Goal: Check status: Check status

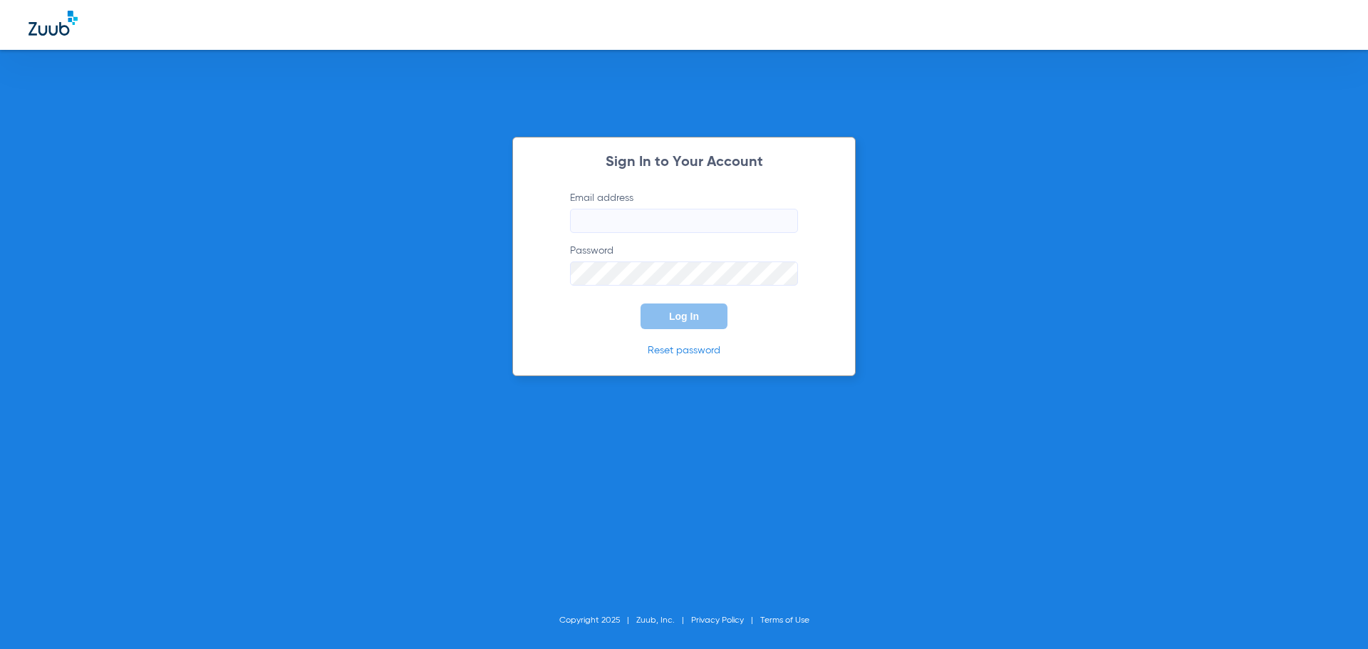
click at [709, 219] on input "Email address" at bounding box center [684, 221] width 228 height 24
type input "[EMAIL_ADDRESS][DOMAIN_NAME]"
click at [641, 304] on button "Log In" at bounding box center [684, 317] width 87 height 26
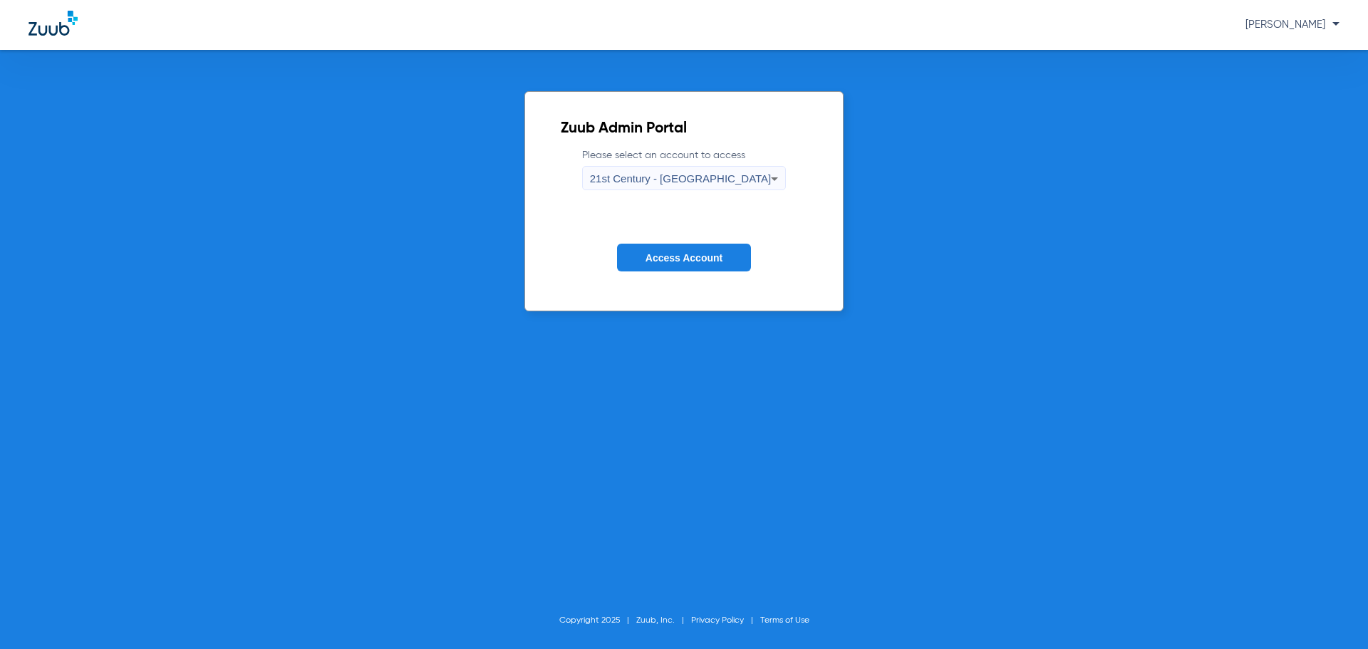
click at [766, 182] on icon at bounding box center [774, 178] width 17 height 17
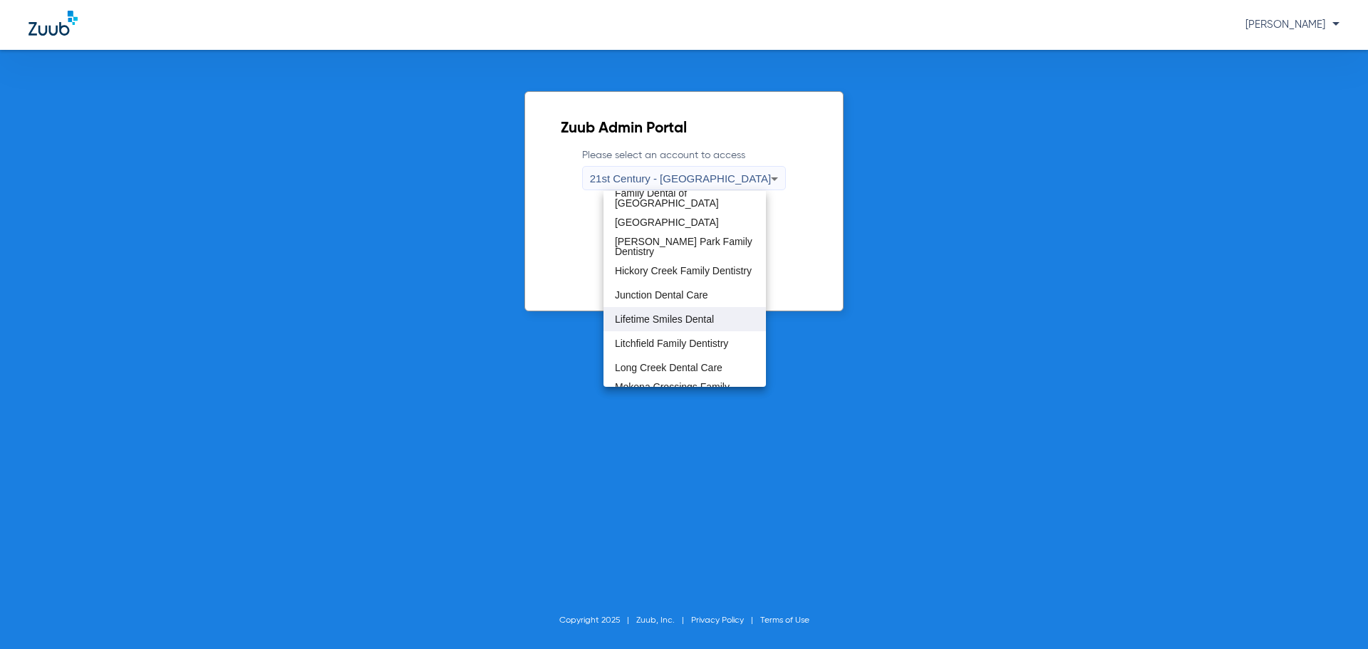
scroll to position [346, 0]
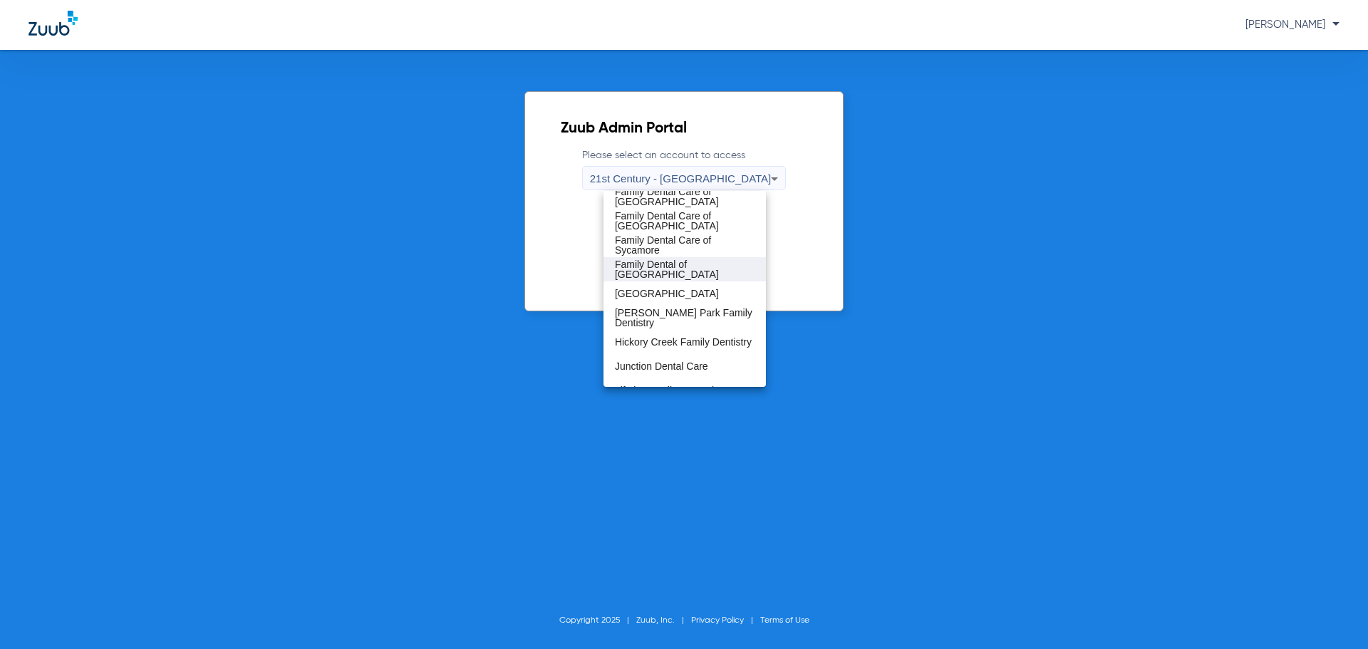
click at [724, 272] on span "Family Dental of [GEOGRAPHIC_DATA]" at bounding box center [685, 269] width 140 height 20
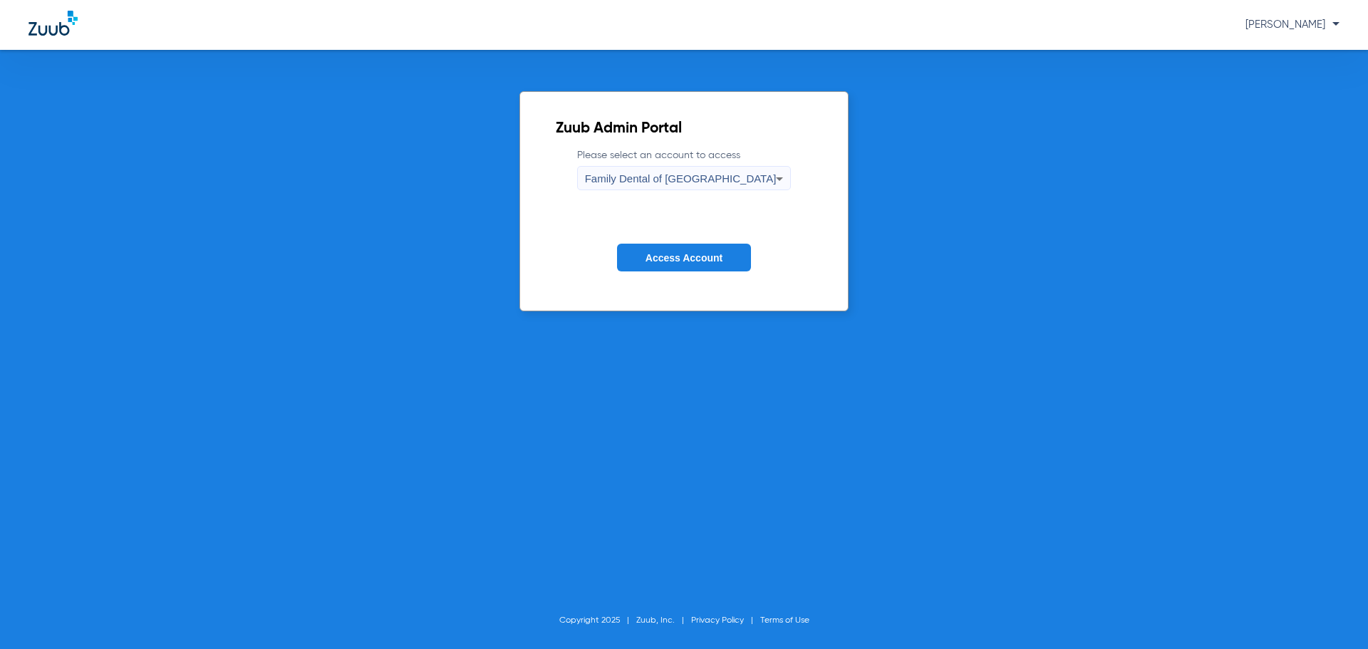
click at [711, 261] on span "Access Account" at bounding box center [684, 257] width 77 height 11
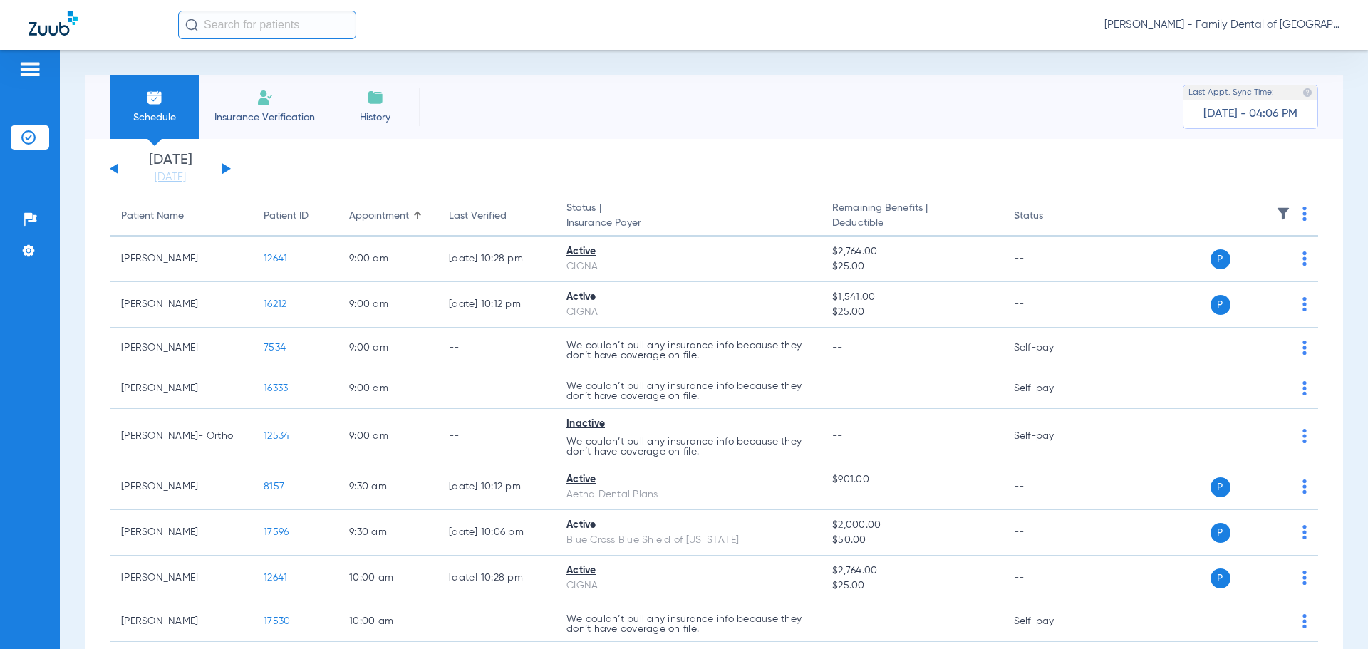
click at [264, 14] on input "text" at bounding box center [267, 25] width 178 height 29
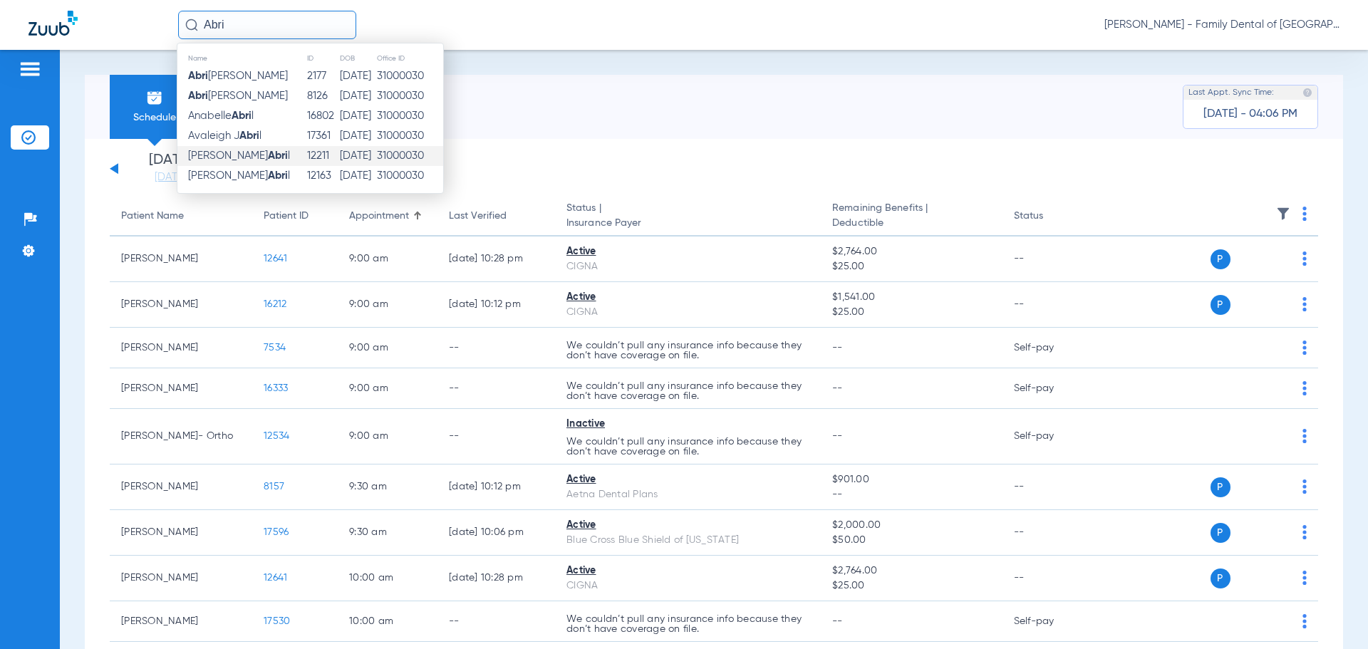
type input "Abri"
click at [268, 156] on strong "Abri" at bounding box center [278, 155] width 20 height 11
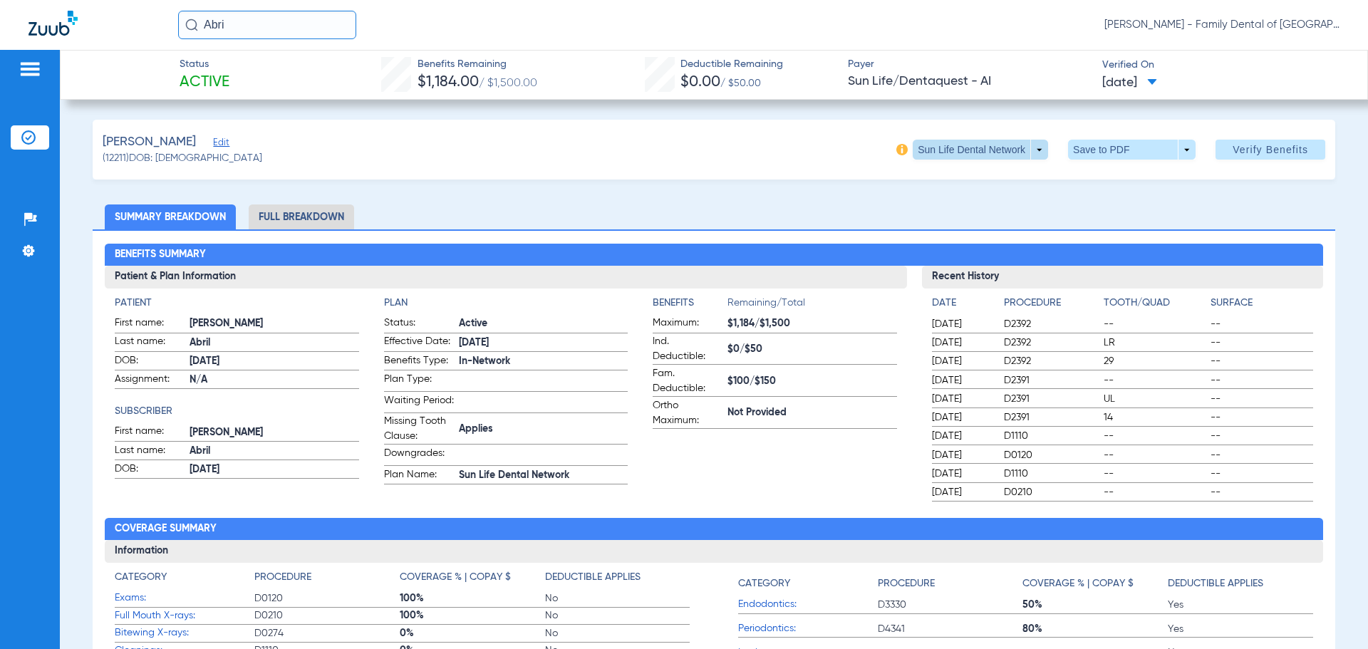
click at [1031, 154] on span at bounding box center [980, 150] width 135 height 20
click at [1031, 154] on div at bounding box center [684, 324] width 1368 height 649
click at [564, 152] on div "[PERSON_NAME] (12211) DOB: [DEMOGRAPHIC_DATA] Sun Life Dental Network arrow_dro…" at bounding box center [714, 150] width 1243 height 60
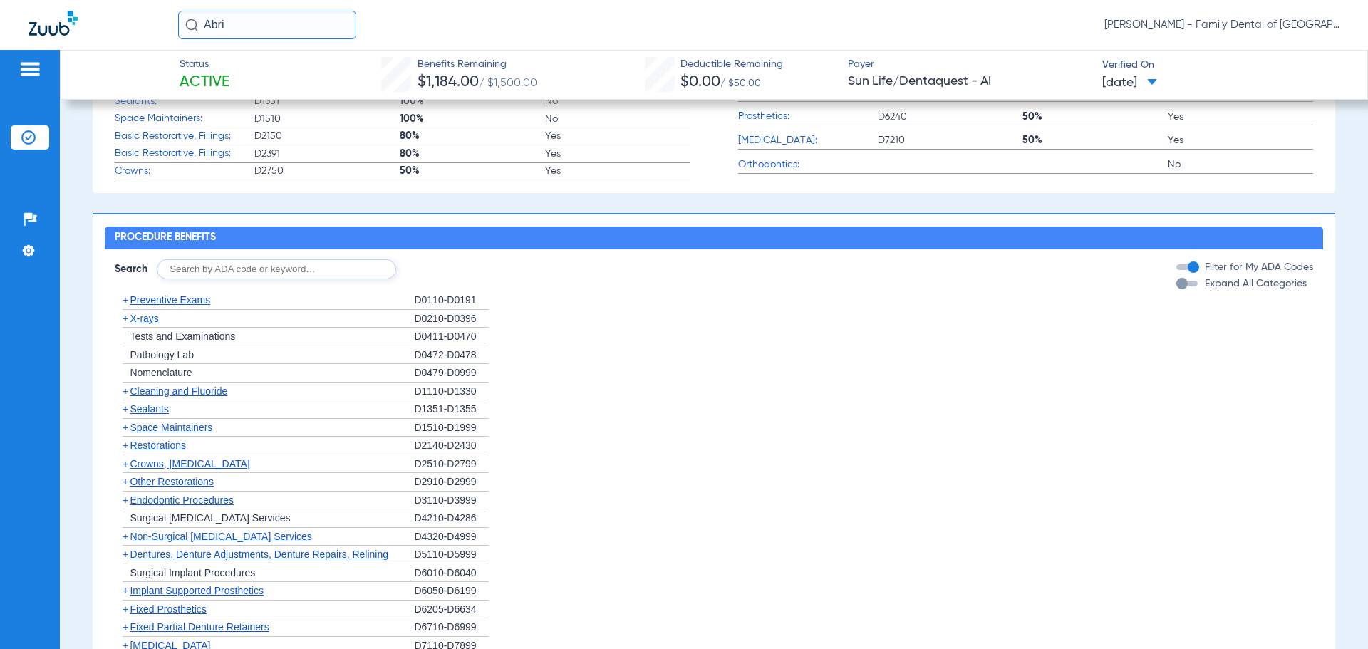
scroll to position [641, 0]
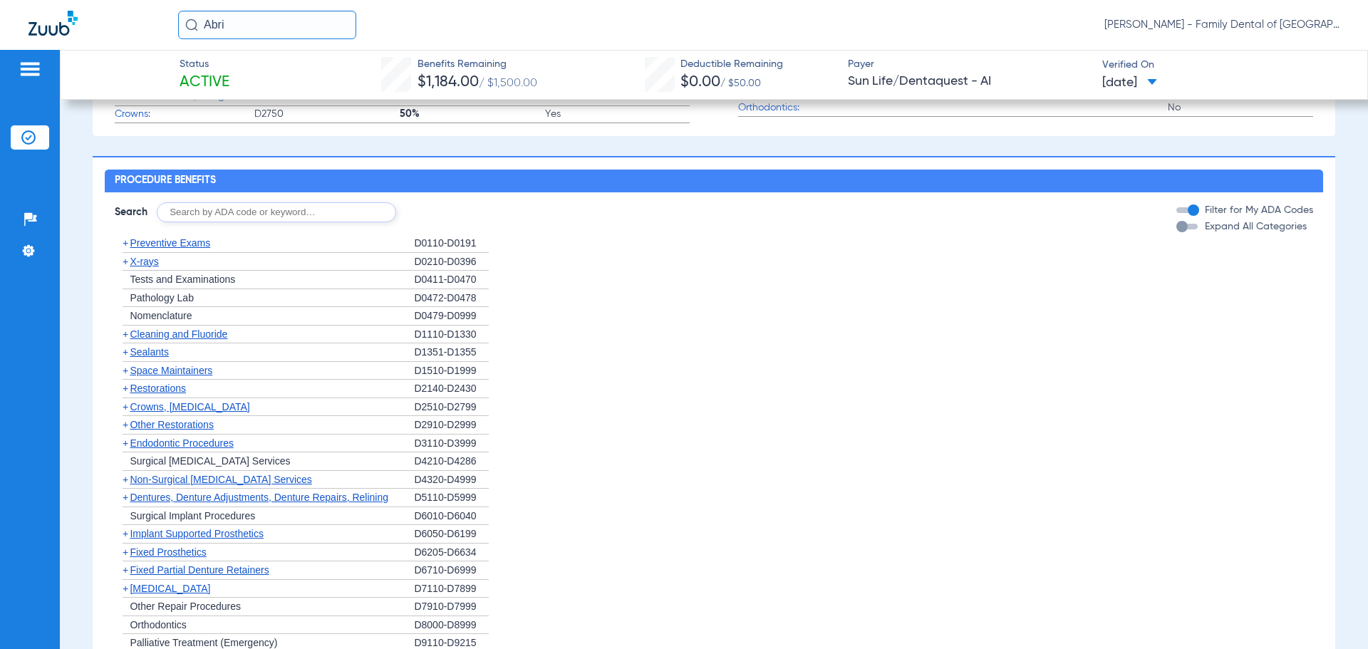
click at [126, 409] on span "+" at bounding box center [126, 406] width 6 height 11
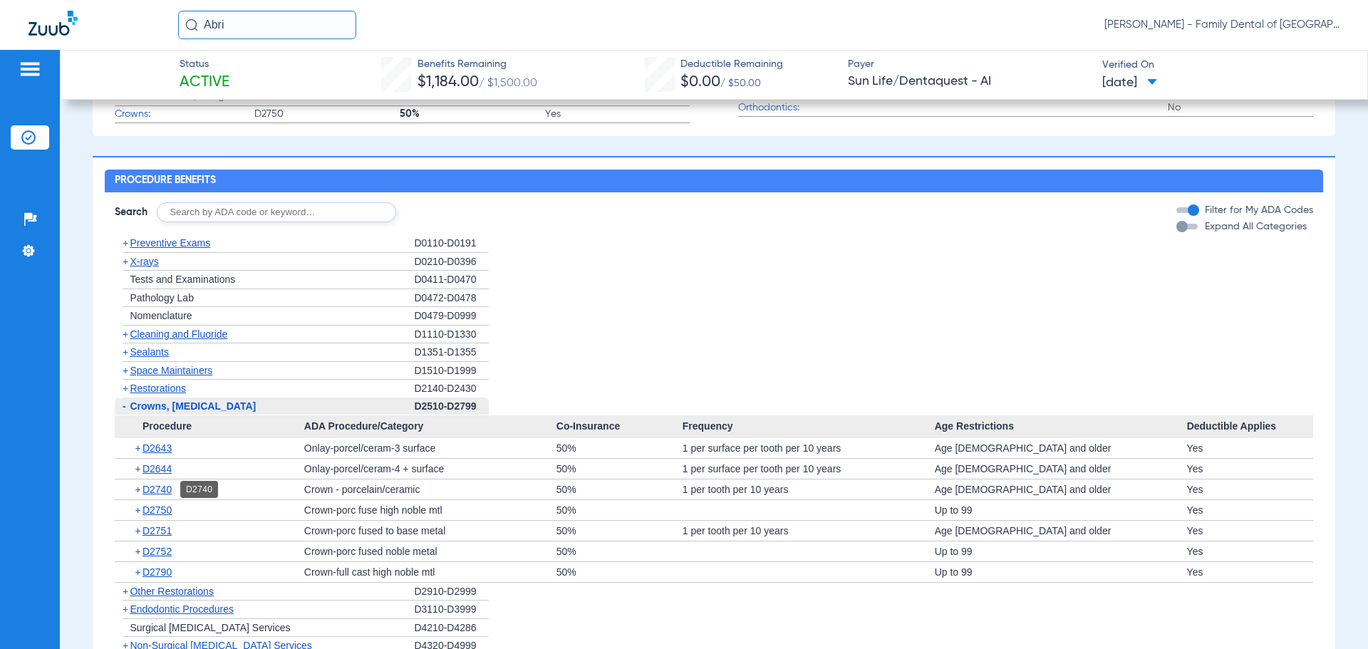
click at [169, 489] on span "D2740" at bounding box center [157, 489] width 29 height 11
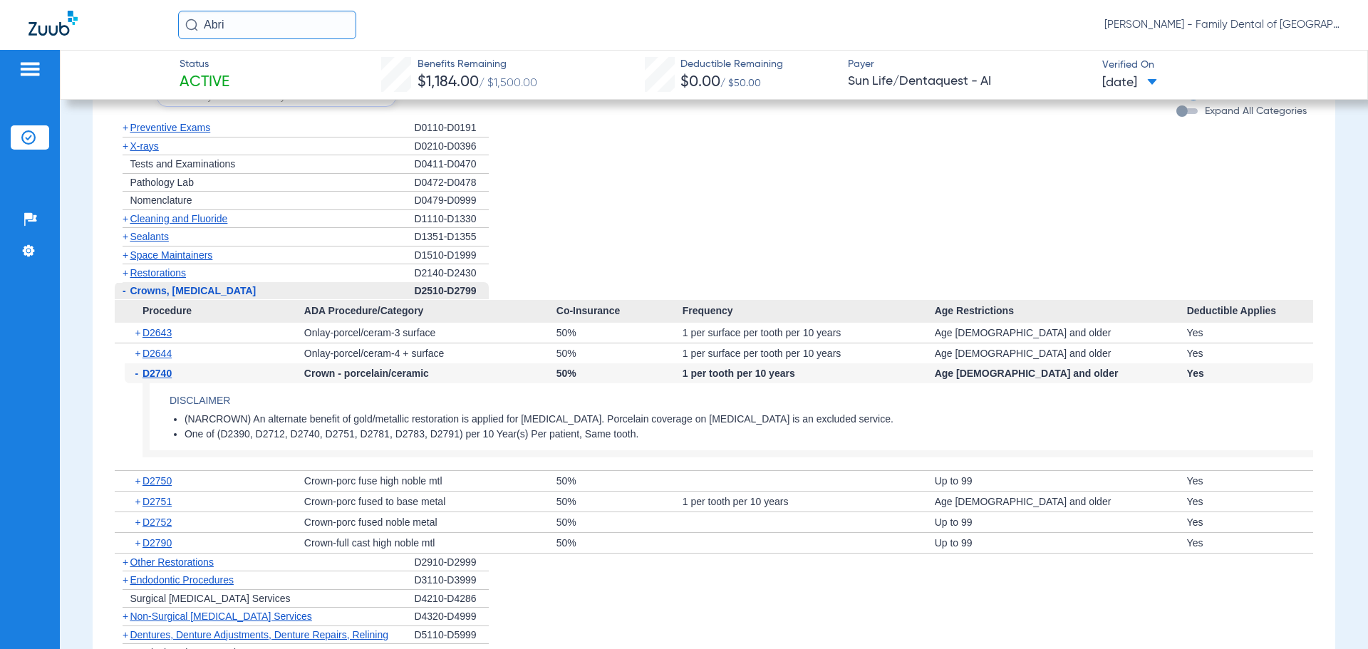
scroll to position [784, 0]
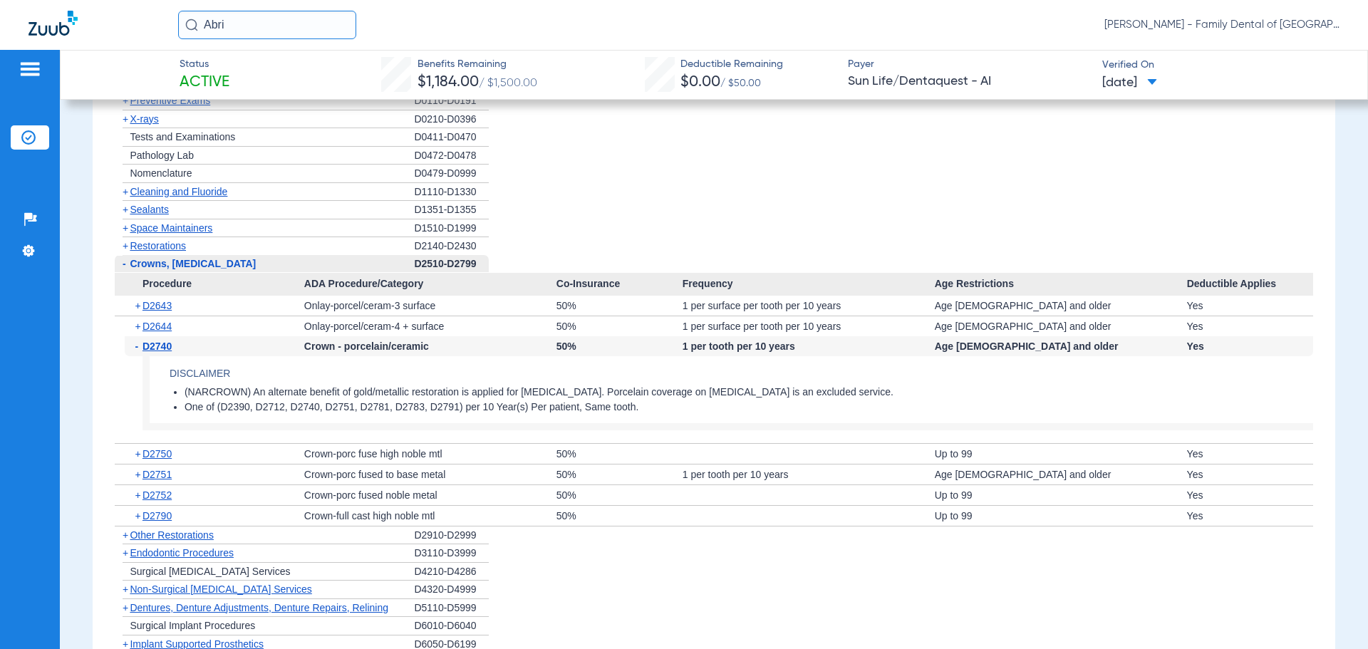
click at [1280, 24] on span "[PERSON_NAME] - Family Dental of [GEOGRAPHIC_DATA]" at bounding box center [1222, 25] width 235 height 14
click at [1293, 47] on span "Account Selection" at bounding box center [1286, 51] width 80 height 10
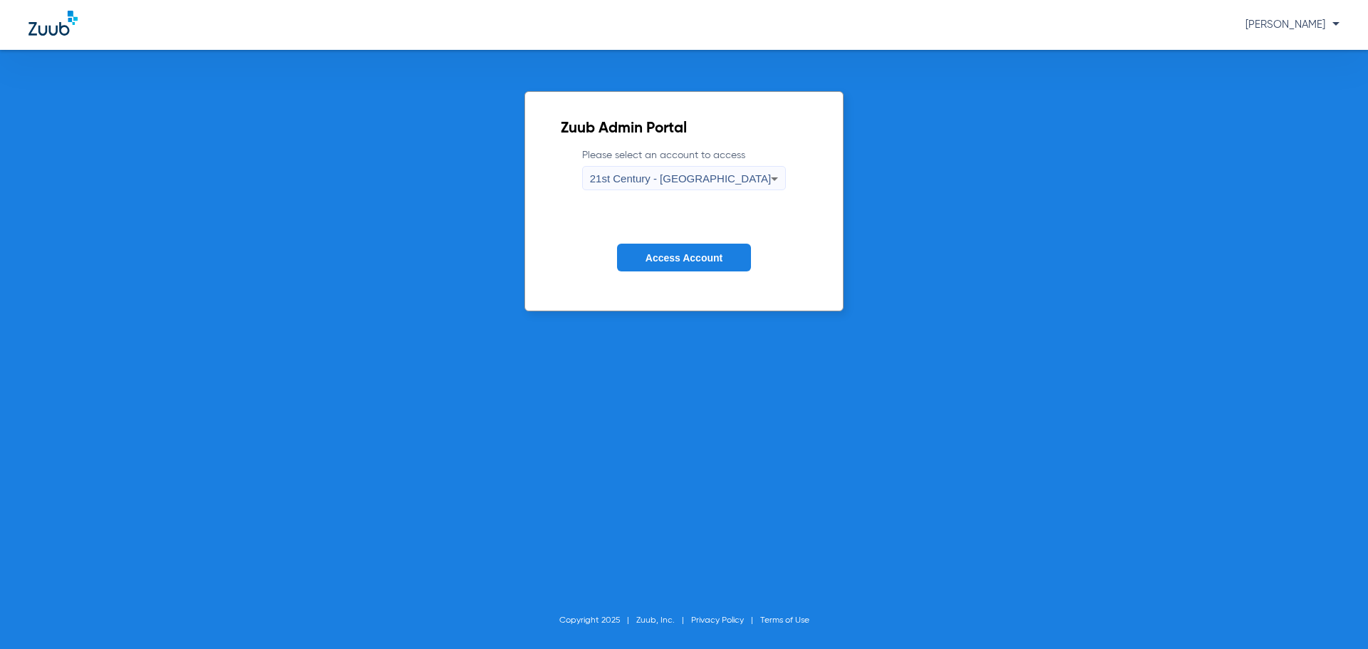
click at [766, 177] on icon at bounding box center [774, 178] width 17 height 17
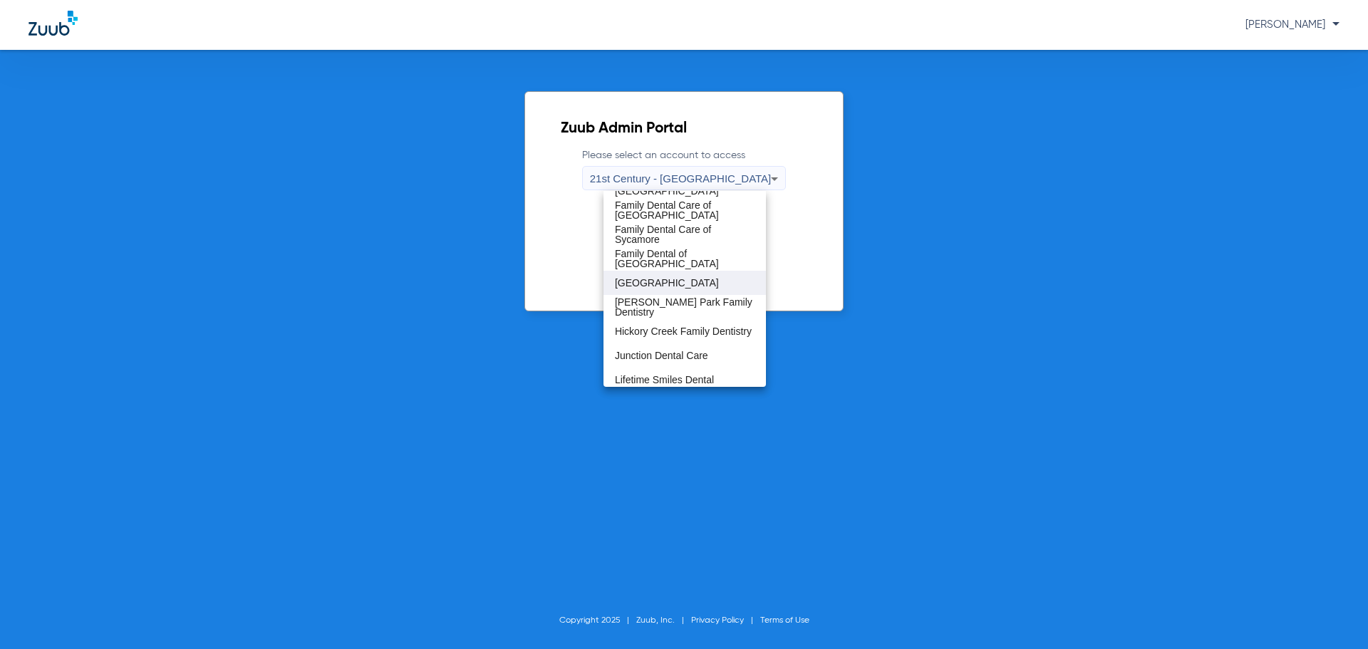
scroll to position [428, 0]
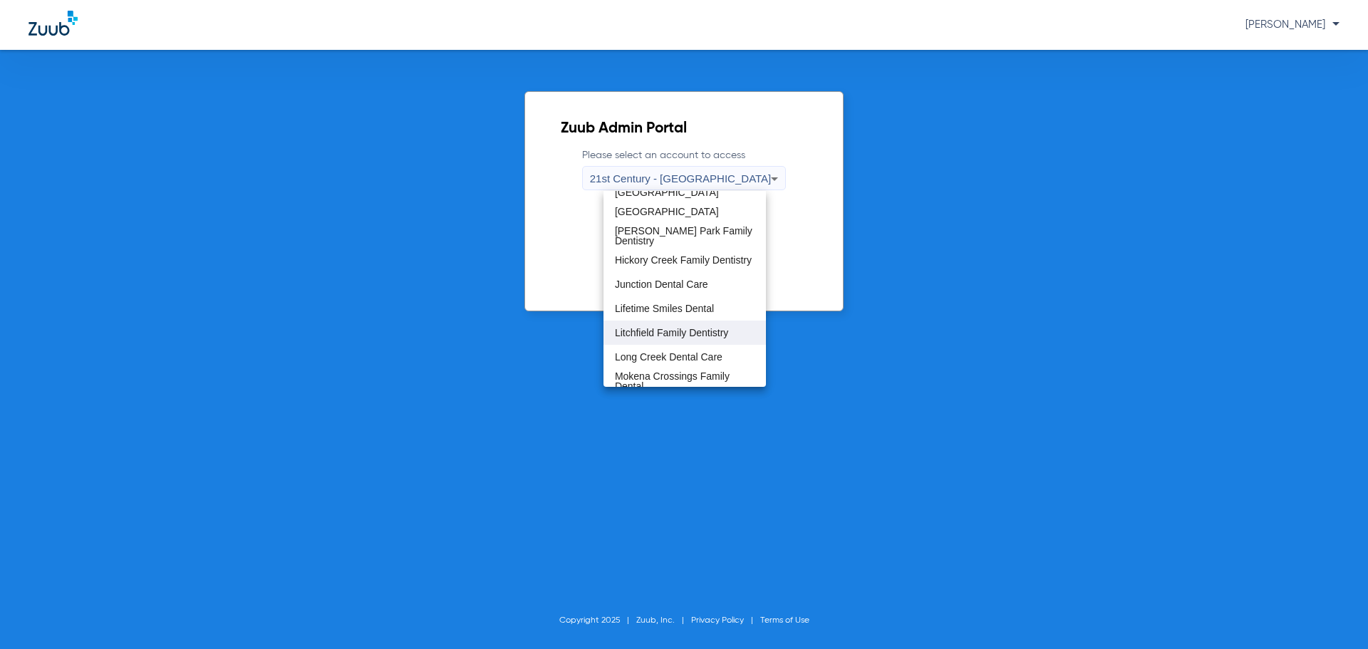
click at [684, 329] on span "Litchfield Family Dentistry" at bounding box center [672, 333] width 114 height 10
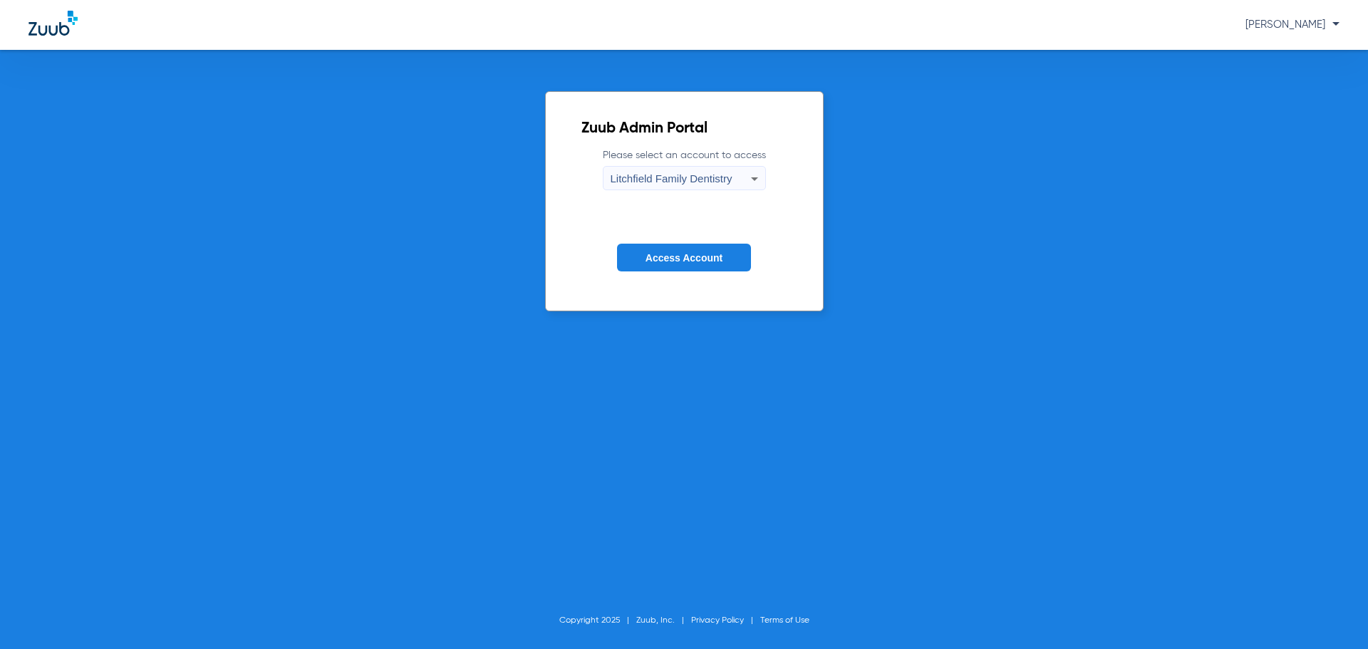
click at [691, 259] on span "Access Account" at bounding box center [684, 257] width 77 height 11
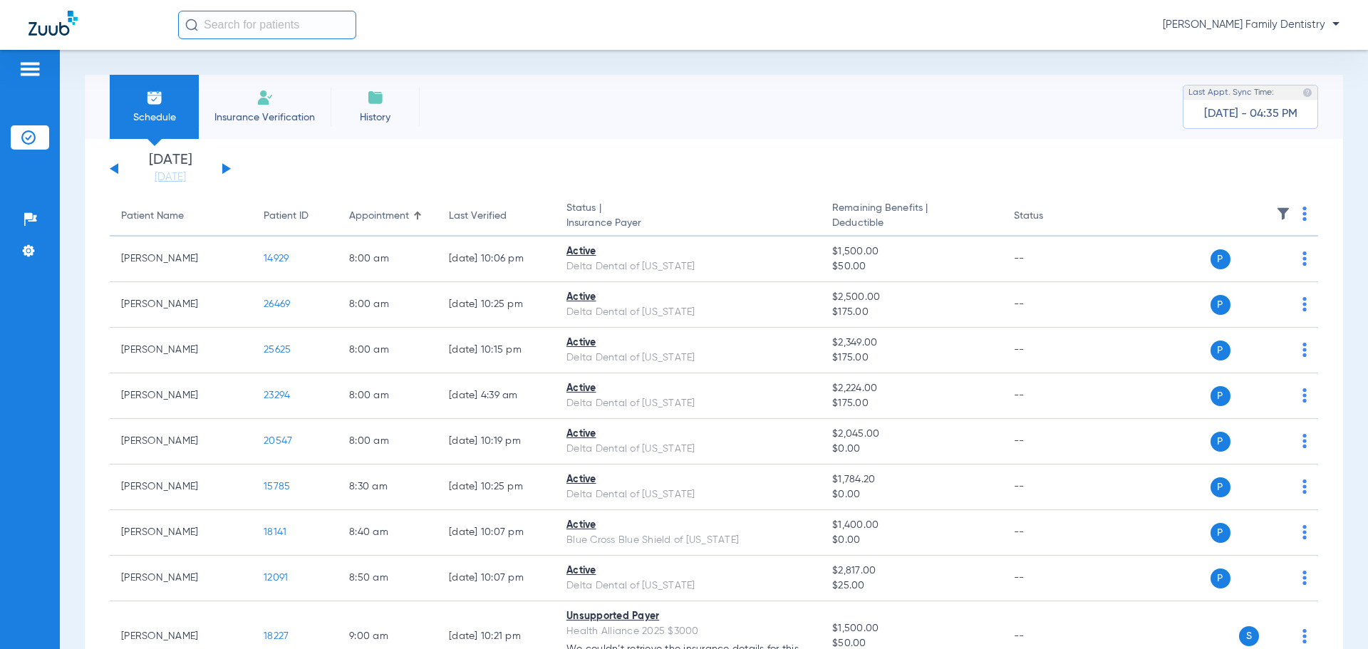
click at [272, 16] on input "text" at bounding box center [267, 25] width 178 height 29
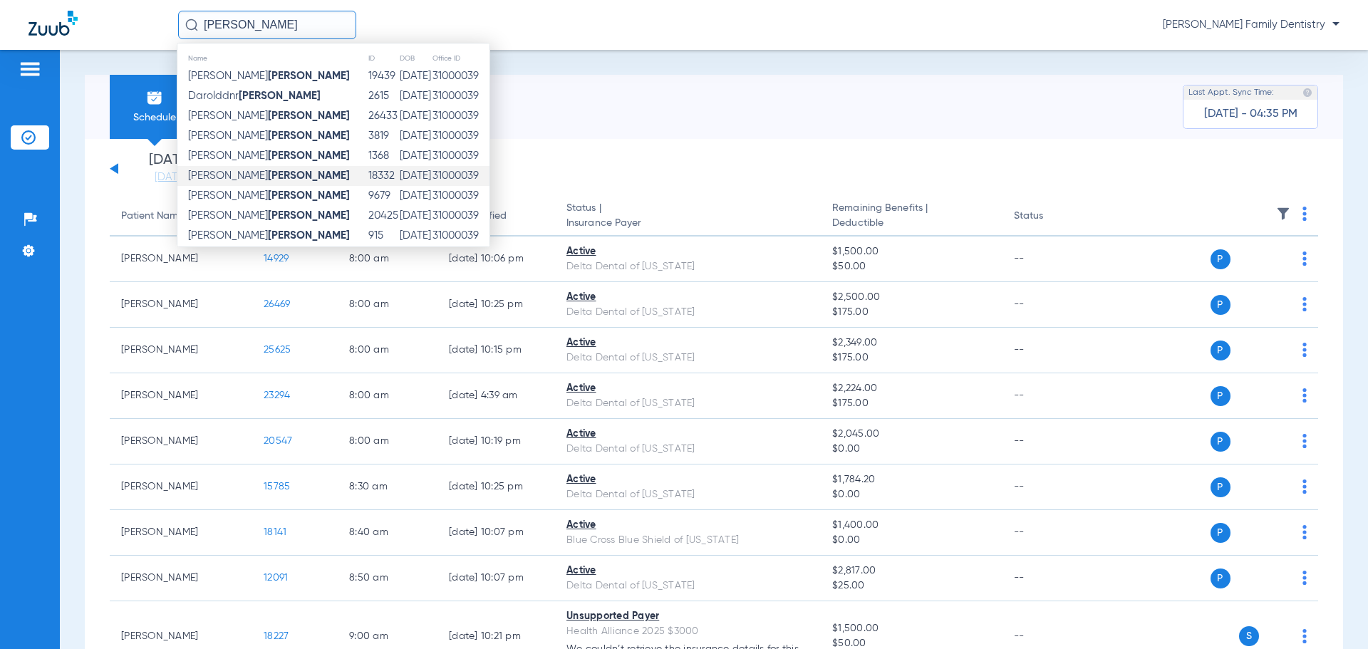
type input "[PERSON_NAME]"
click at [268, 175] on strong "[PERSON_NAME]" at bounding box center [309, 175] width 82 height 11
